Goal: Check status: Check status

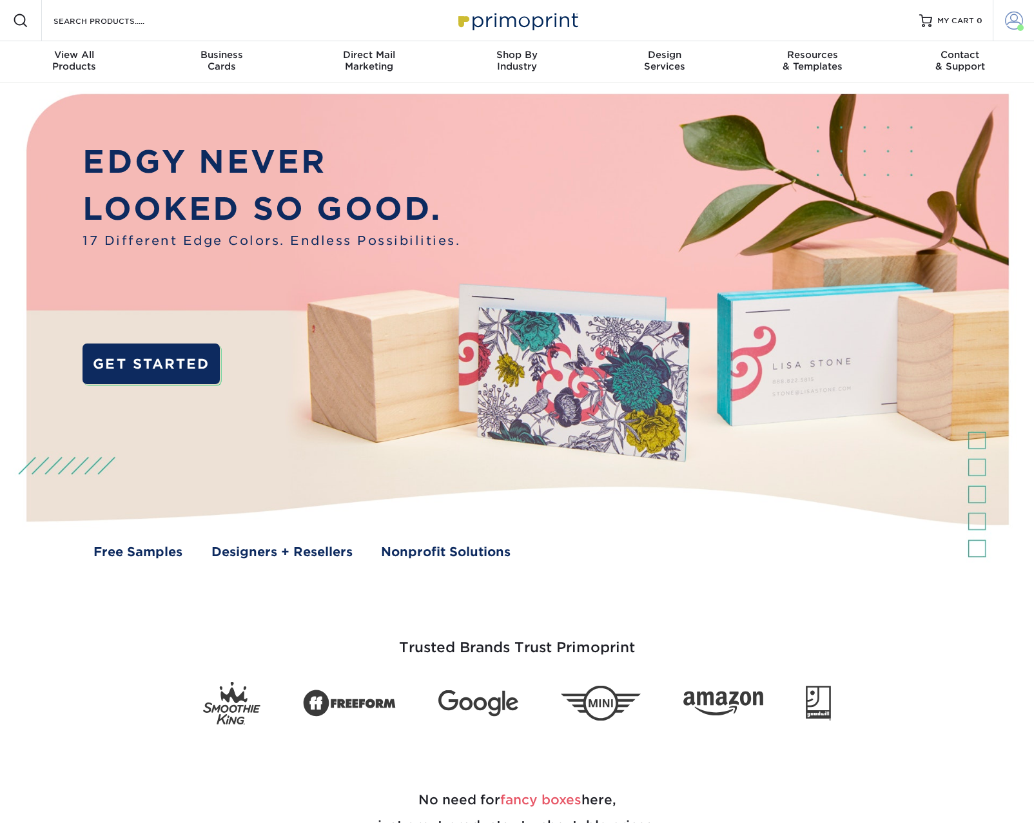
click at [1003, 20] on link "Account" at bounding box center [1013, 20] width 41 height 41
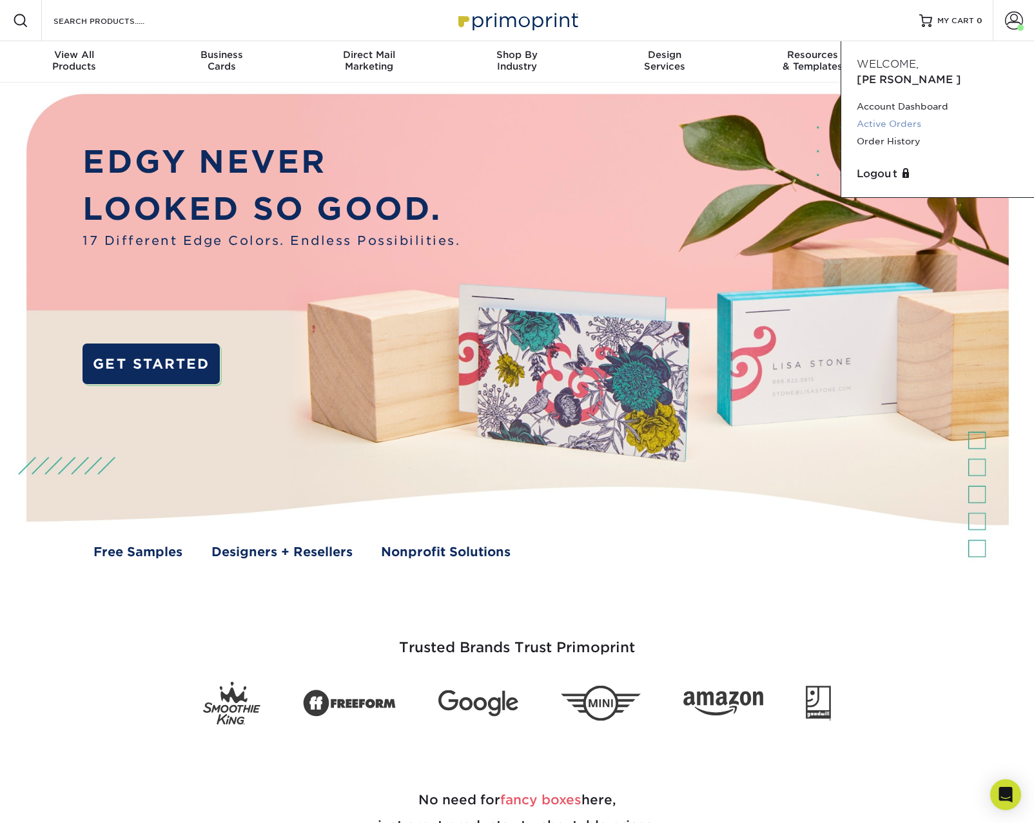
click at [901, 115] on link "Active Orders" at bounding box center [938, 123] width 162 height 17
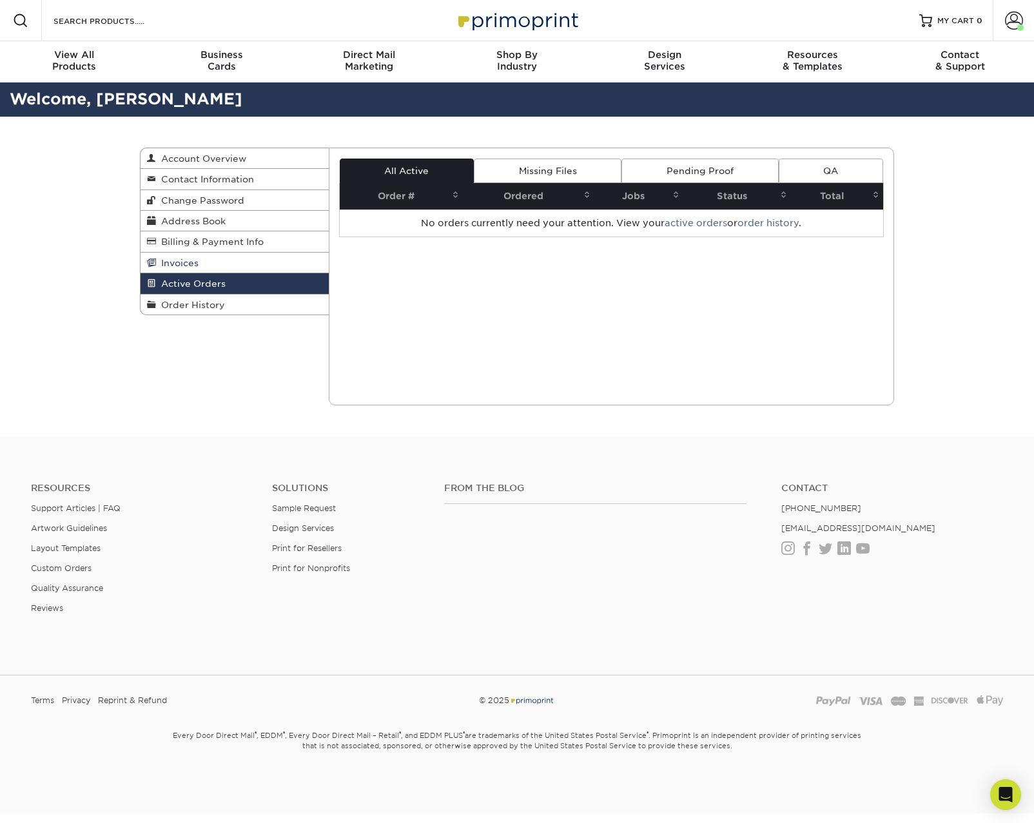
click at [193, 260] on span "Invoices" at bounding box center [177, 263] width 43 height 10
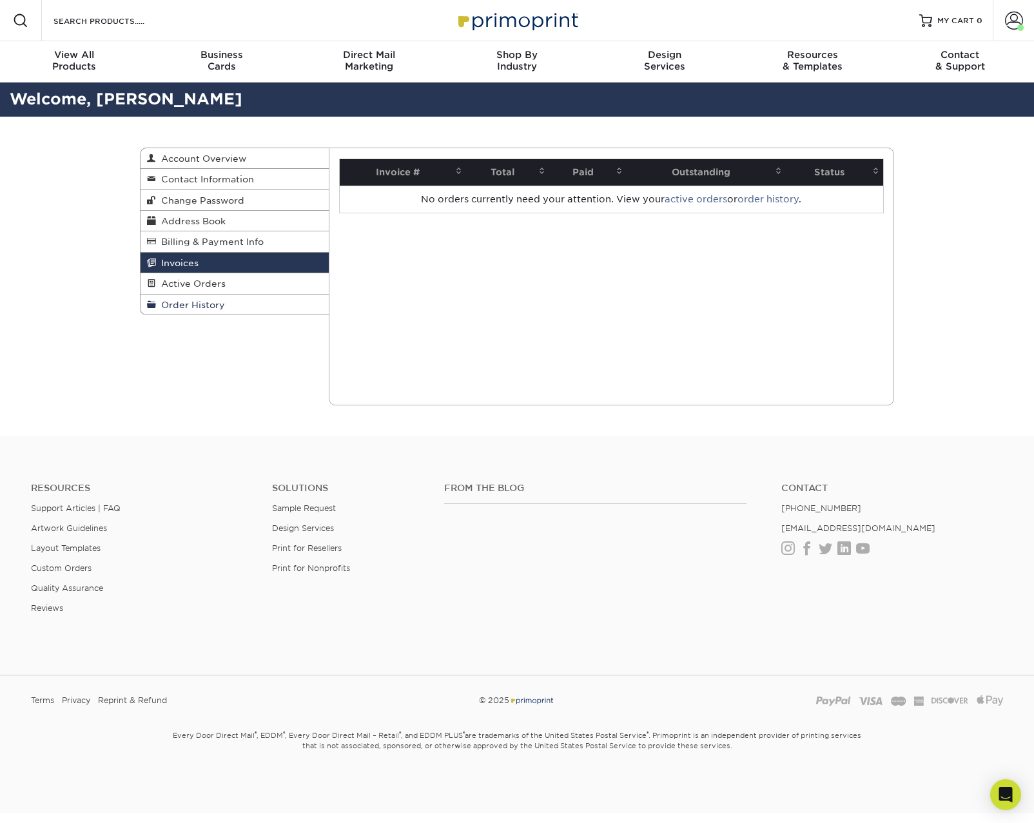
click at [208, 300] on span "Order History" at bounding box center [190, 305] width 69 height 10
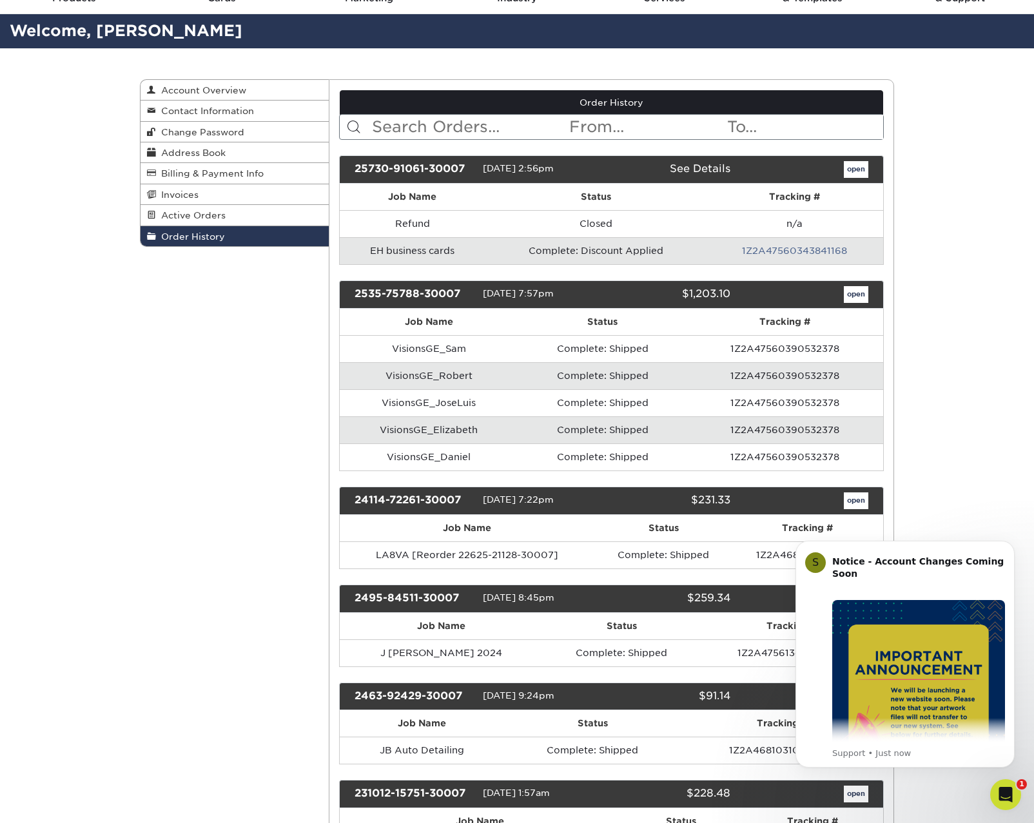
scroll to position [70, 0]
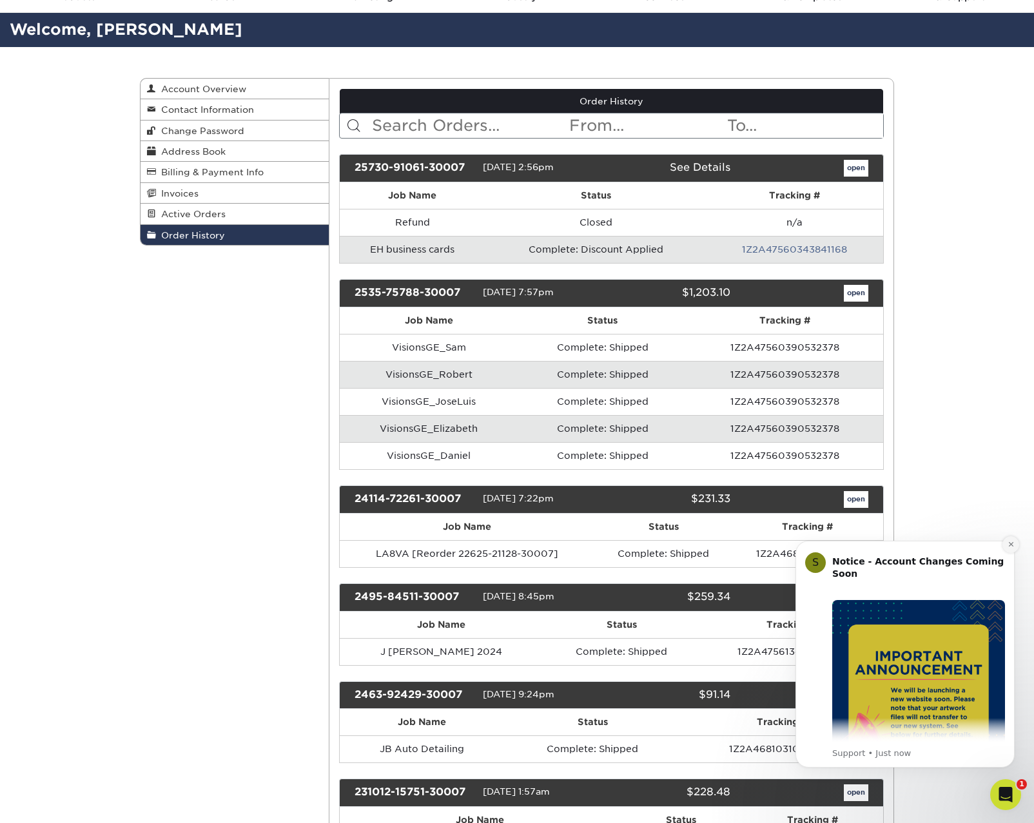
click at [1011, 549] on button "Dismiss notification" at bounding box center [1010, 544] width 17 height 17
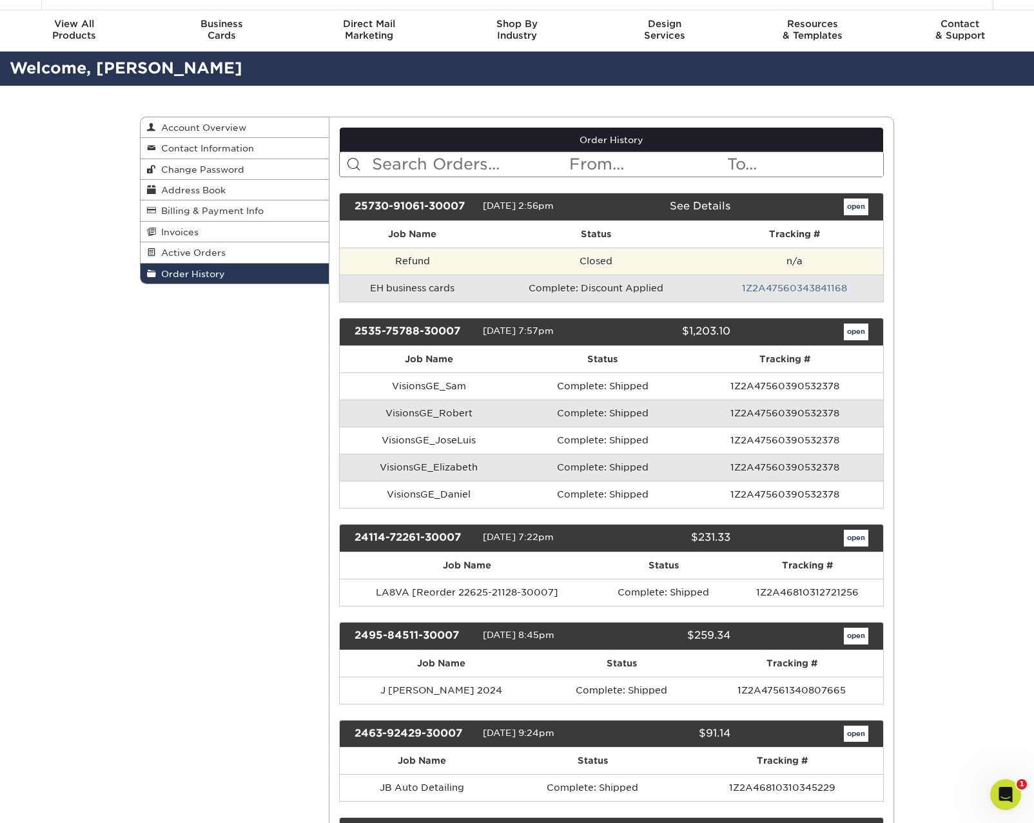
scroll to position [31, 0]
click at [820, 258] on td "n/a" at bounding box center [795, 261] width 177 height 27
click at [714, 202] on link "See Details" at bounding box center [700, 206] width 61 height 12
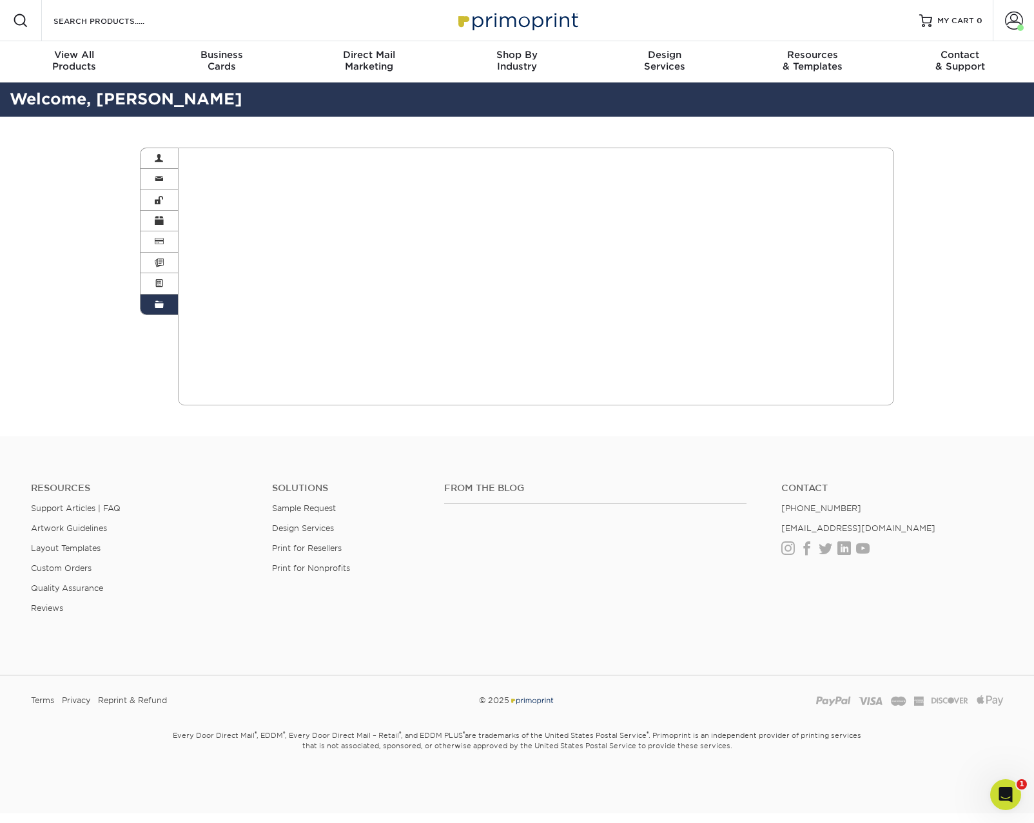
click at [164, 304] on link "Order History" at bounding box center [159, 305] width 37 height 20
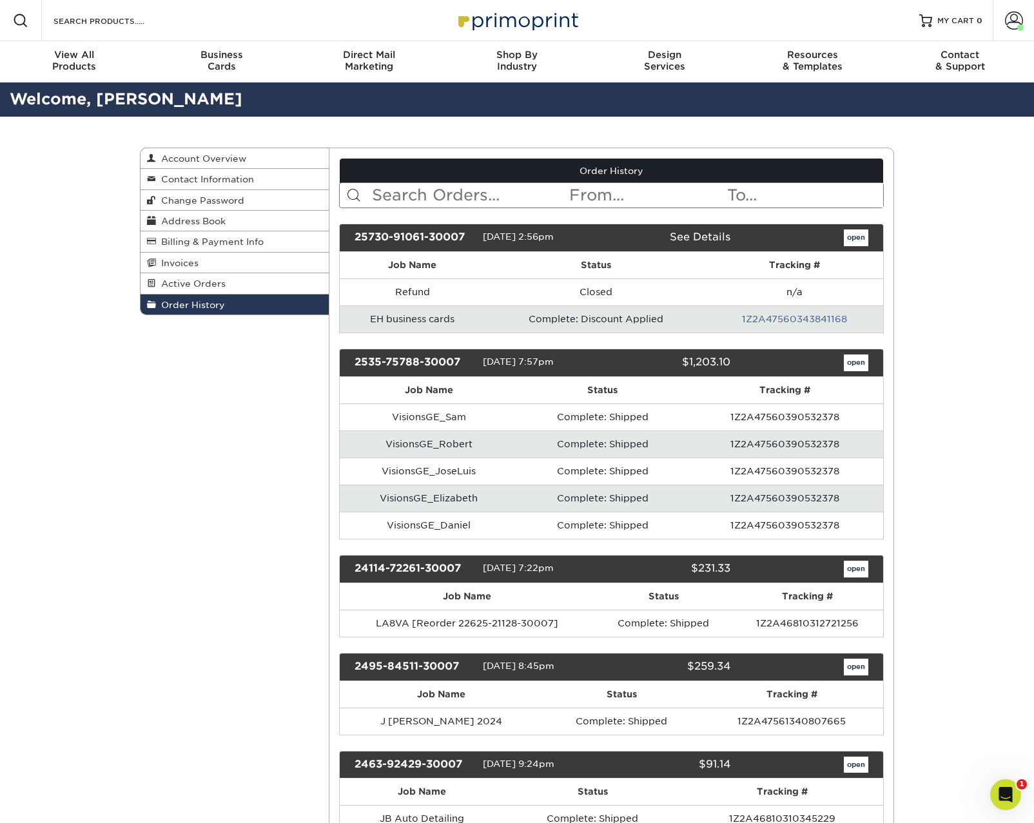
click at [853, 236] on link "open" at bounding box center [856, 237] width 24 height 17
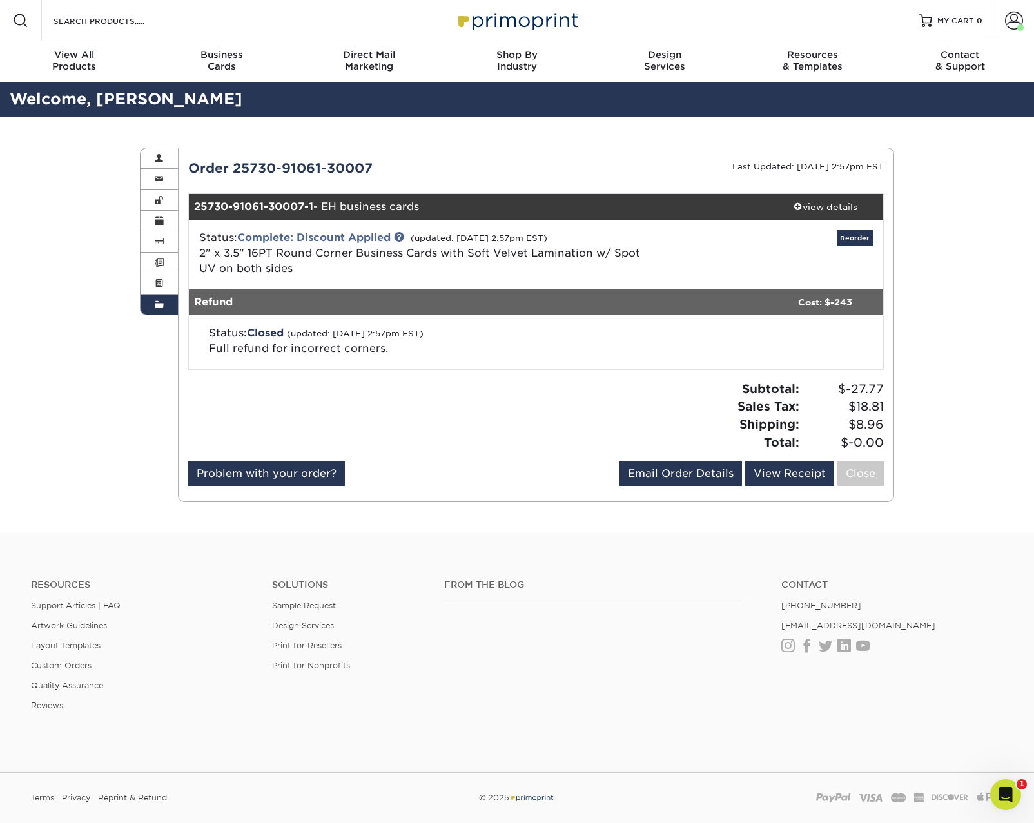
click at [159, 301] on span at bounding box center [159, 305] width 9 height 10
